Goal: Find specific page/section: Find specific page/section

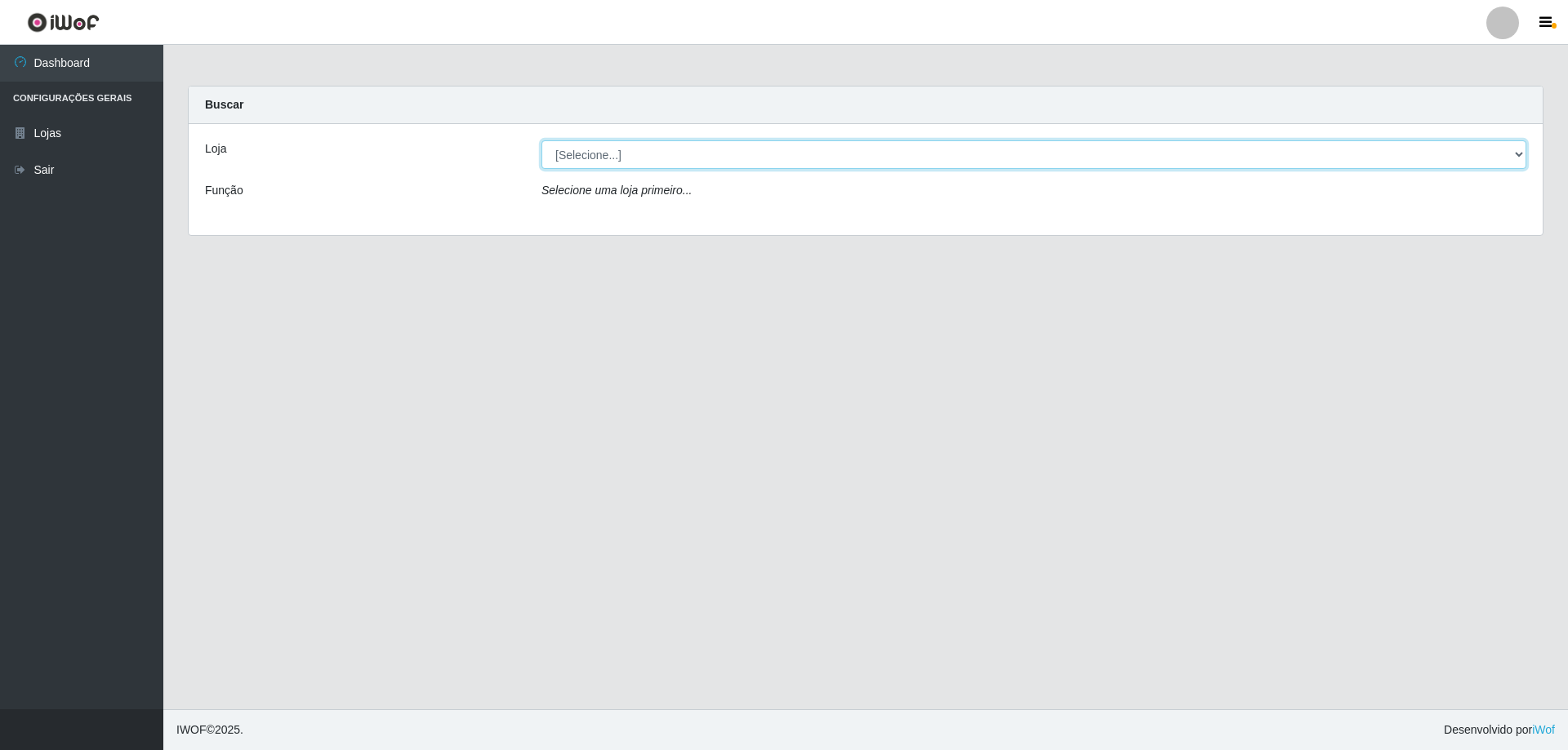
click at [775, 158] on select "[Selecione...] Atacado Vem - [STREET_ADDRESS]" at bounding box center [1034, 154] width 985 height 28
select select "461"
click at [542, 140] on select "[Selecione...] Atacado Vem - [STREET_ADDRESS]" at bounding box center [1034, 154] width 985 height 28
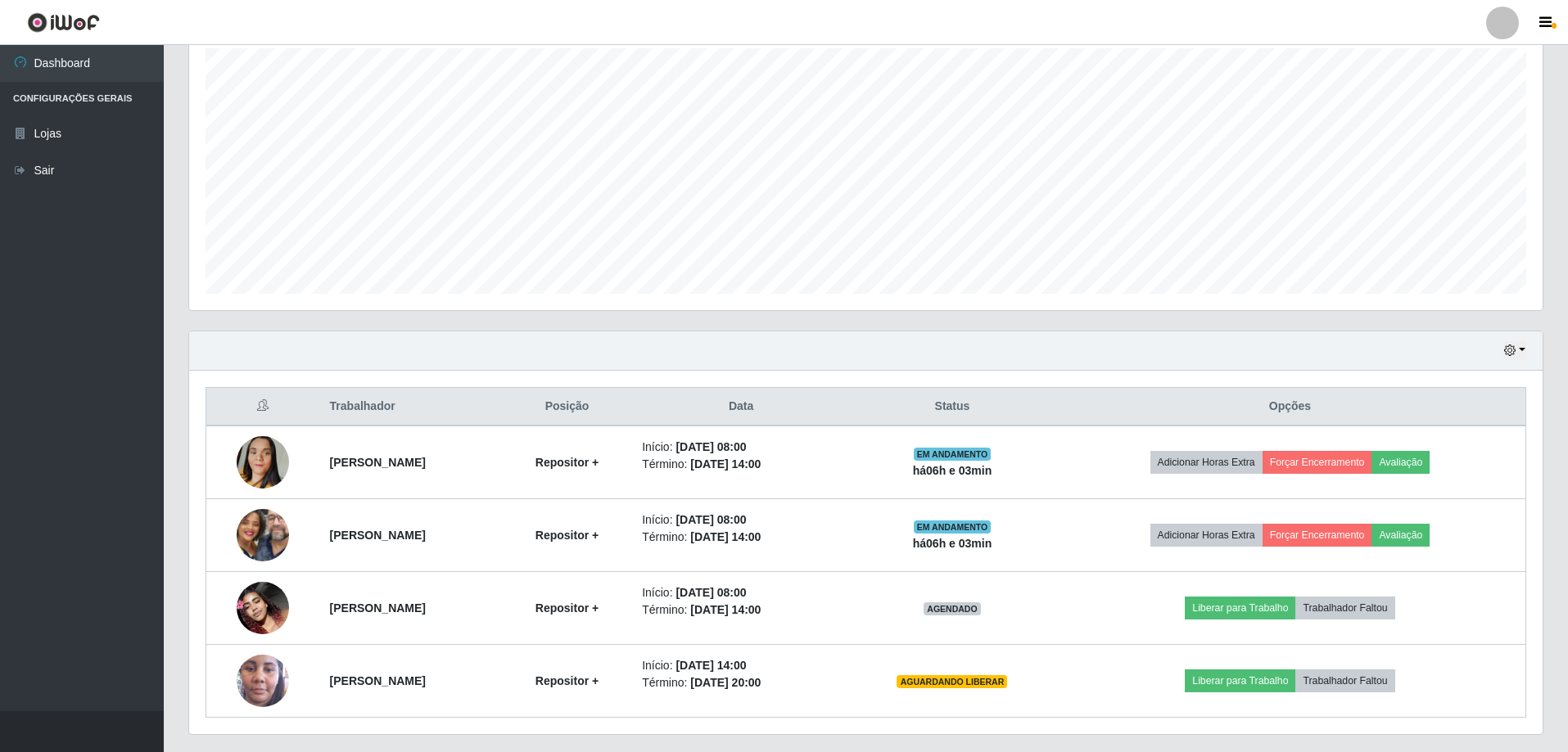
scroll to position [328, 0]
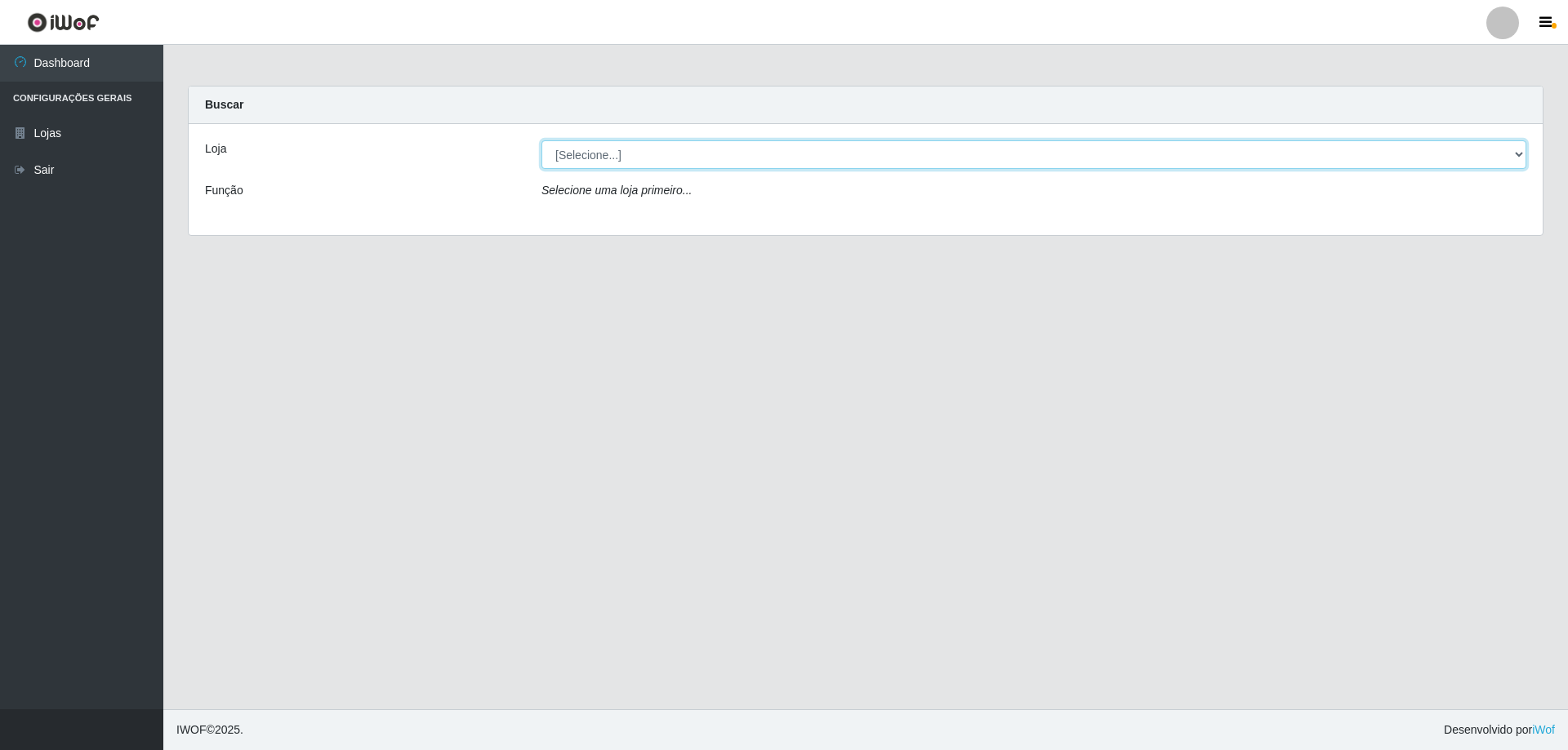
click at [684, 161] on select "[Selecione...] Atacado Vem - [STREET_ADDRESS]" at bounding box center [1034, 154] width 985 height 28
select select "461"
click at [542, 140] on select "[Selecione...] Atacado Vem - [STREET_ADDRESS]" at bounding box center [1034, 154] width 985 height 28
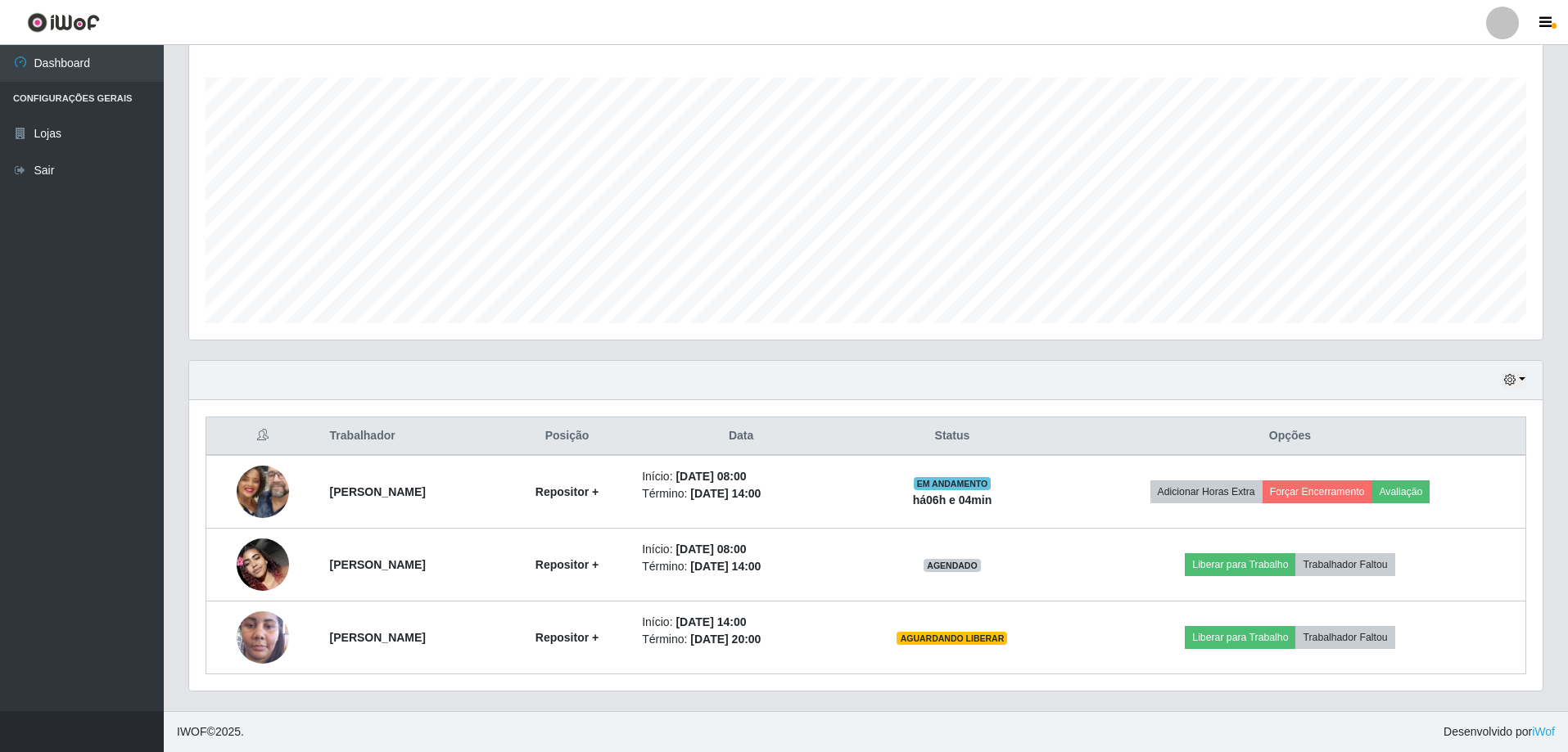
scroll to position [189, 0]
